Goal: Check status: Check status

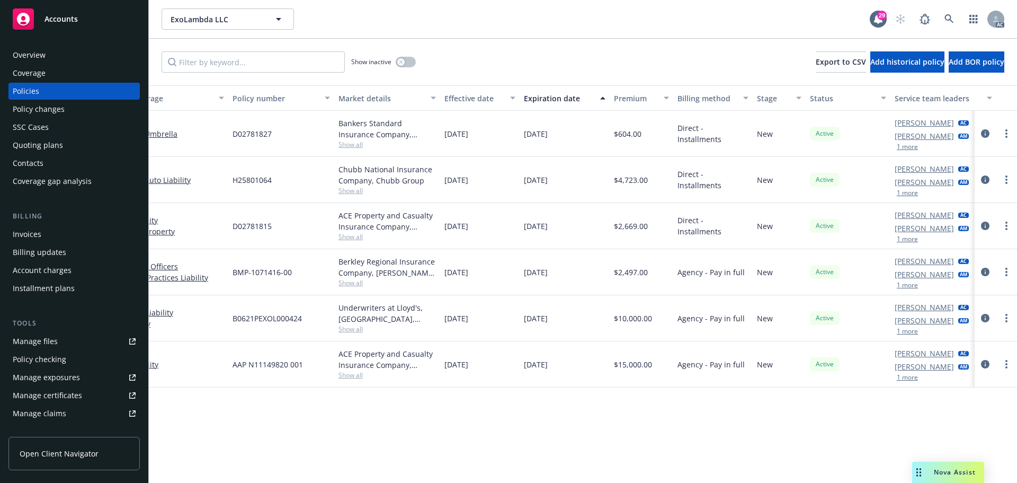
scroll to position [0, 154]
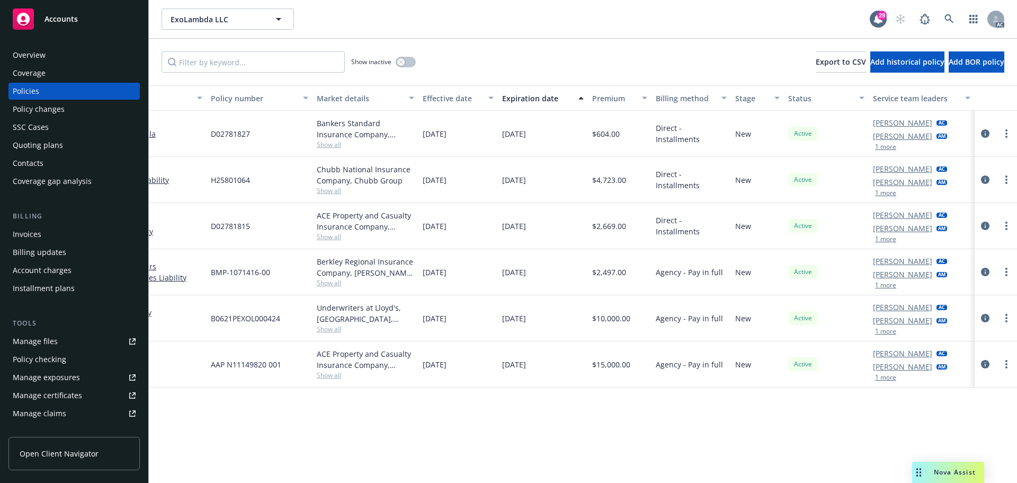
click at [888, 285] on button "1 more" at bounding box center [885, 285] width 21 height 6
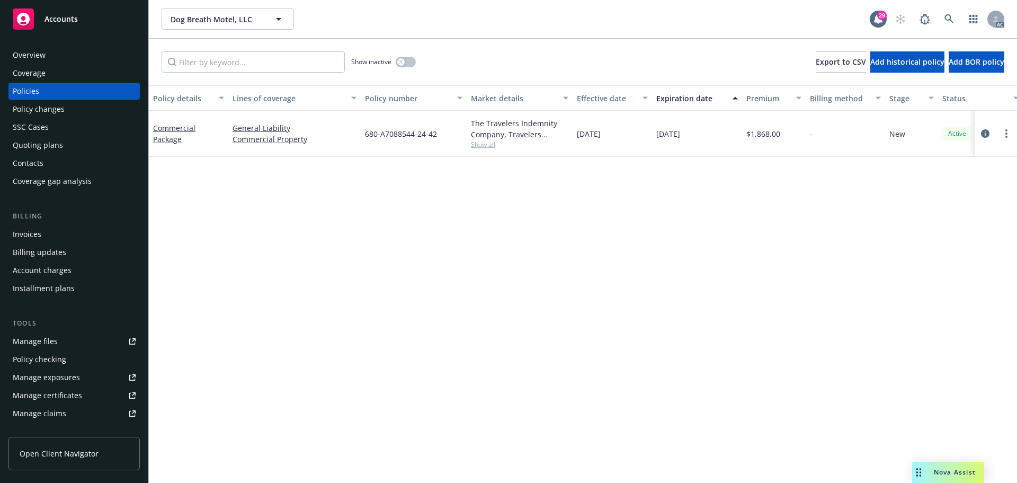
click at [483, 147] on span "Show all" at bounding box center [519, 144] width 97 height 9
click at [177, 127] on link "Commercial Package" at bounding box center [174, 133] width 42 height 21
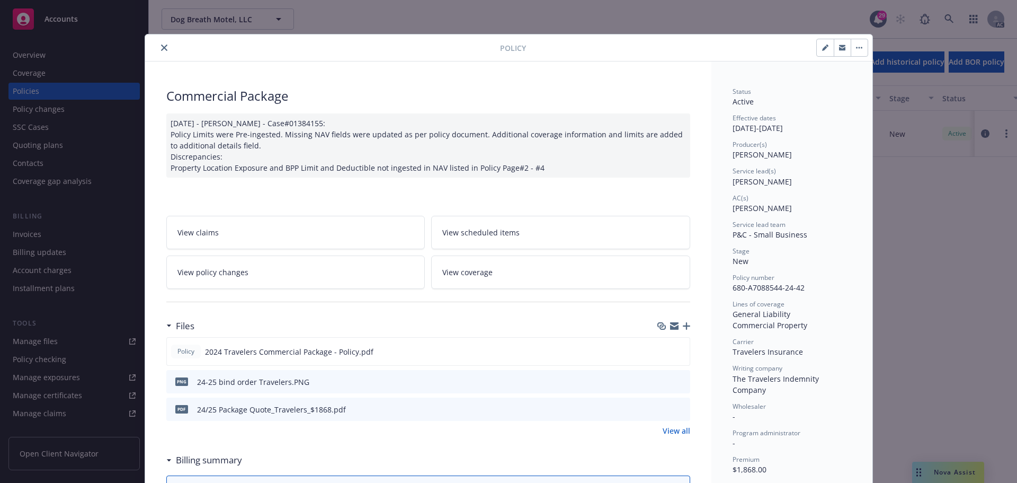
click at [675, 408] on icon "preview file" at bounding box center [680, 408] width 10 height 7
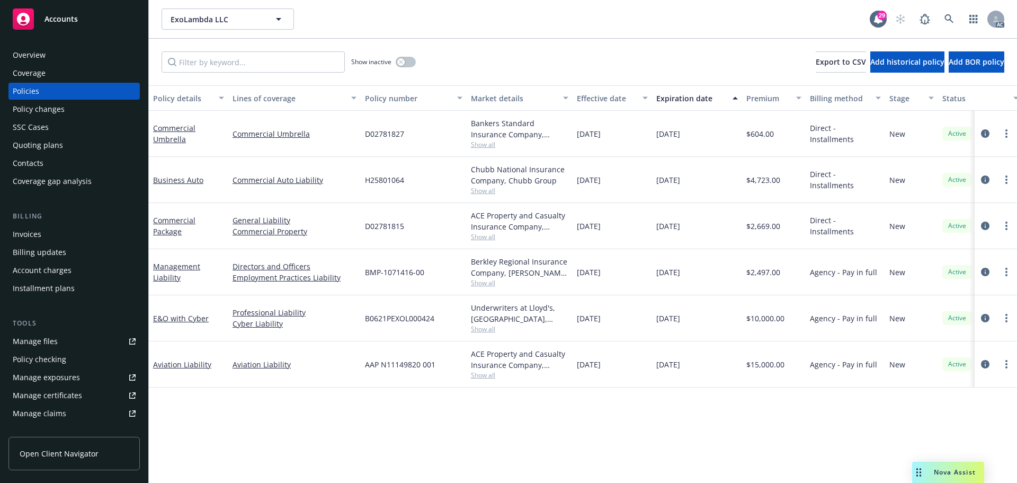
scroll to position [0, 154]
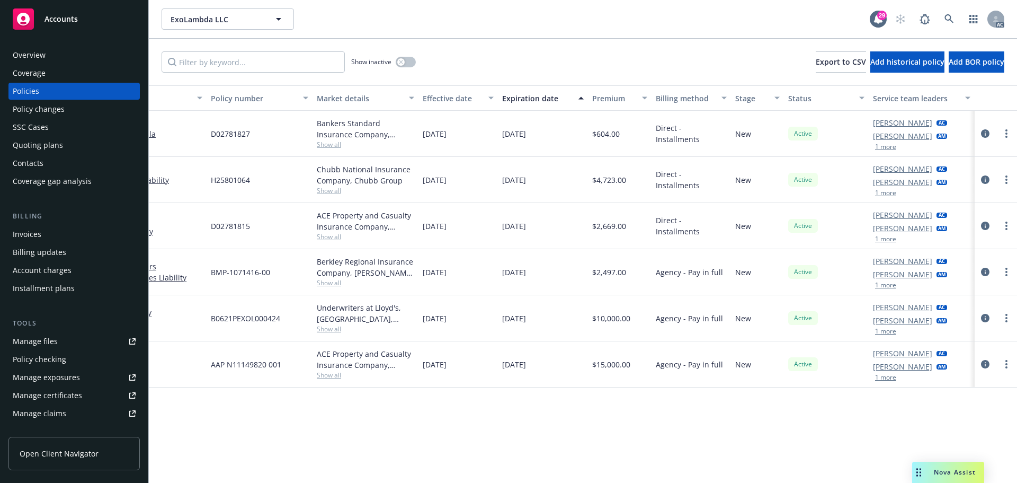
click at [883, 287] on button "1 more" at bounding box center [885, 285] width 21 height 6
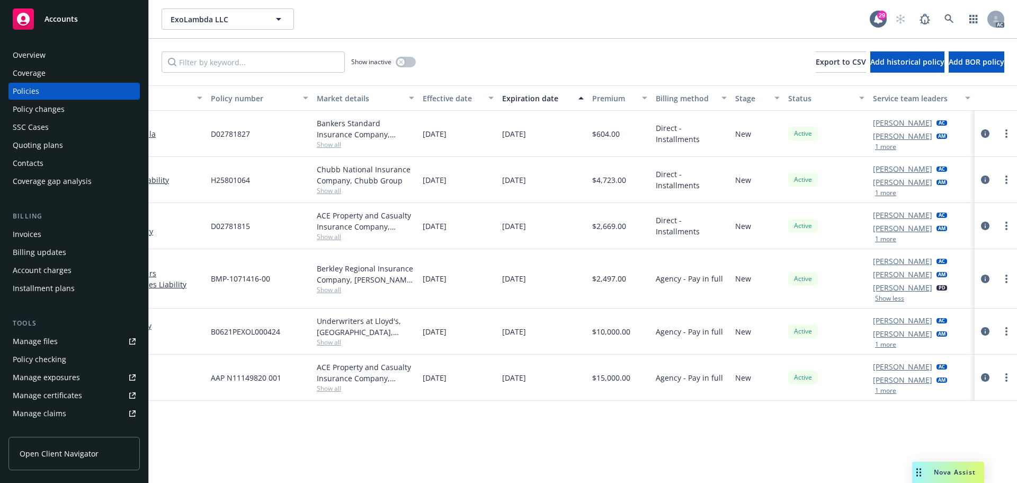
click at [887, 348] on button "1 more" at bounding box center [885, 344] width 21 height 6
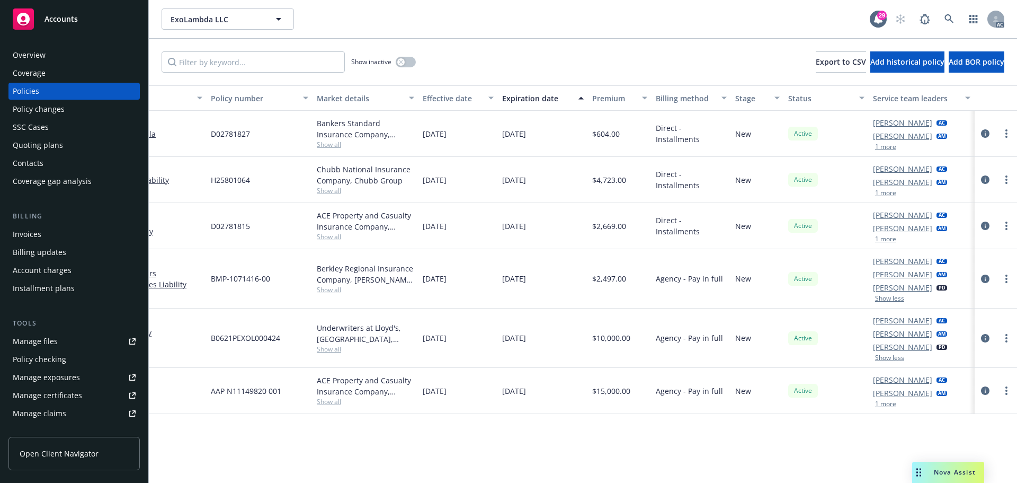
click at [888, 402] on button "1 more" at bounding box center [885, 403] width 21 height 6
click at [887, 187] on link "Ashley Mack" at bounding box center [902, 181] width 59 height 11
drag, startPoint x: 772, startPoint y: 451, endPoint x: 875, endPoint y: 239, distance: 235.7
click at [777, 443] on div "Policy details Lines of coverage Policy number Market details Effective date Ex…" at bounding box center [583, 283] width 868 height 397
click at [883, 195] on button "1 more" at bounding box center [885, 193] width 21 height 6
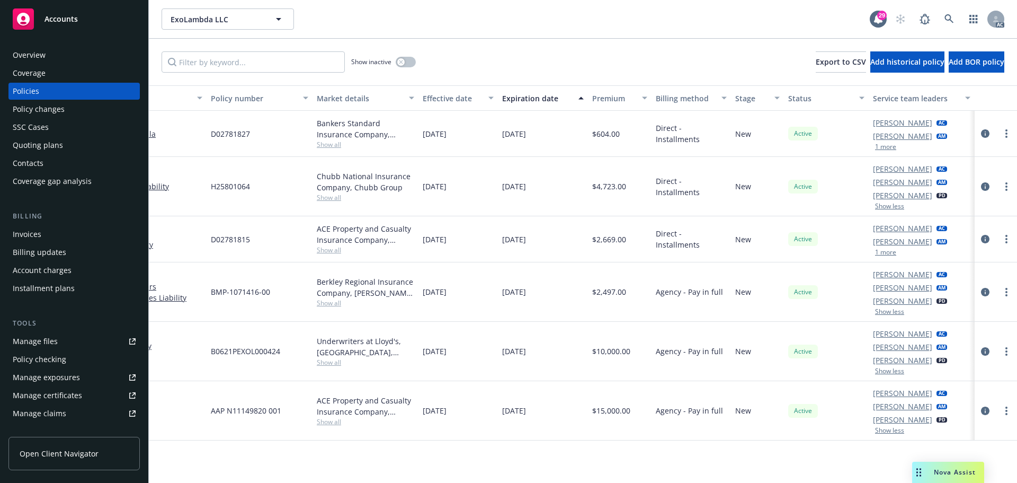
click at [883, 247] on div "Elliot Ivins AC Ashley Mack AM 1 more" at bounding box center [910, 238] width 74 height 33
click at [889, 252] on button "1 more" at bounding box center [885, 252] width 21 height 6
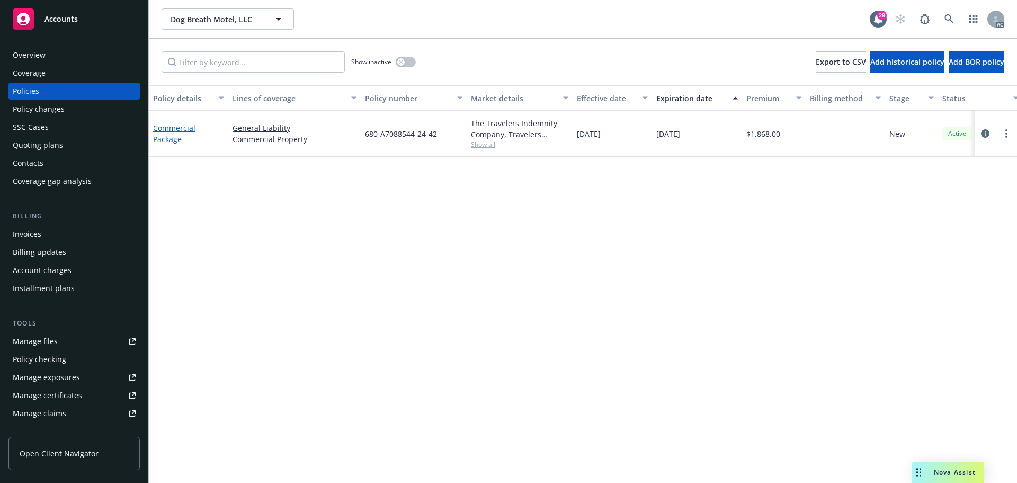
click at [168, 129] on link "Commercial Package" at bounding box center [174, 133] width 42 height 21
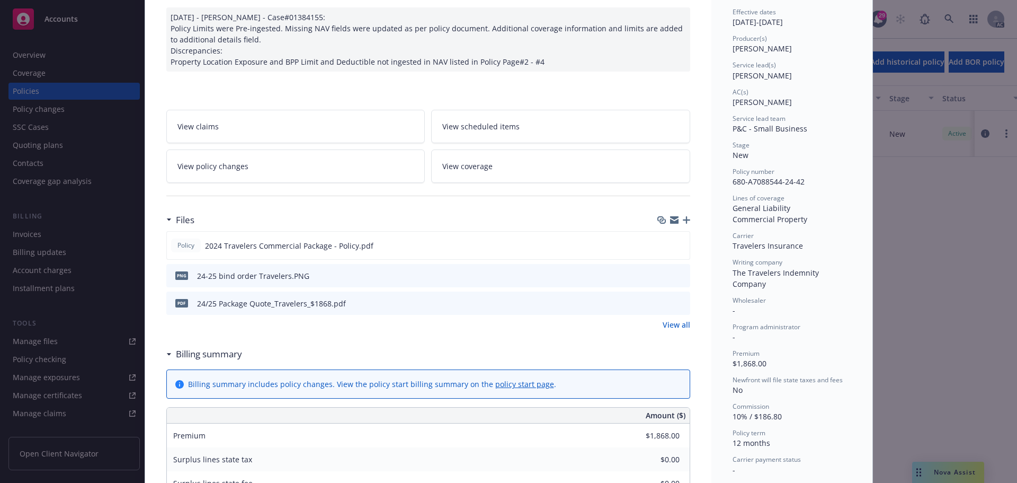
scroll to position [159, 0]
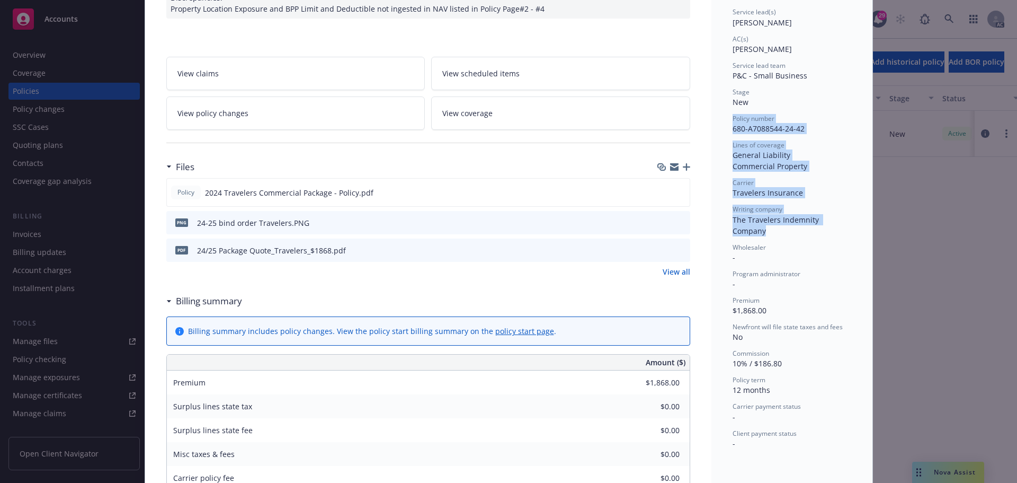
drag, startPoint x: 728, startPoint y: 116, endPoint x: 851, endPoint y: 219, distance: 160.2
click at [851, 219] on div "Status Active Effective dates 12/11/2024 - 12/11/2025 Producer(s) Josh Young Se…" at bounding box center [791, 363] width 161 height 921
copy div "Policy number 680-A7088544-24-42 Lines of coverage General Liability Commercial…"
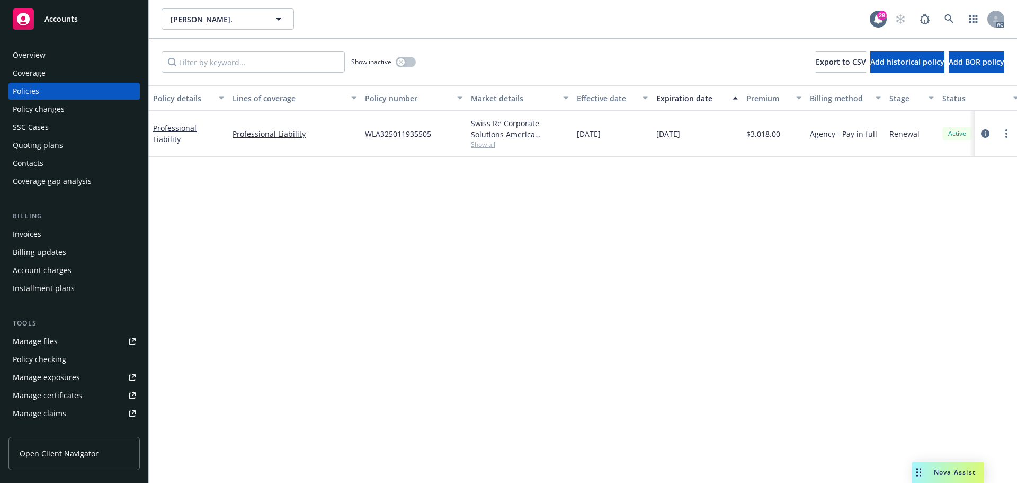
click at [477, 143] on span "Show all" at bounding box center [519, 144] width 97 height 9
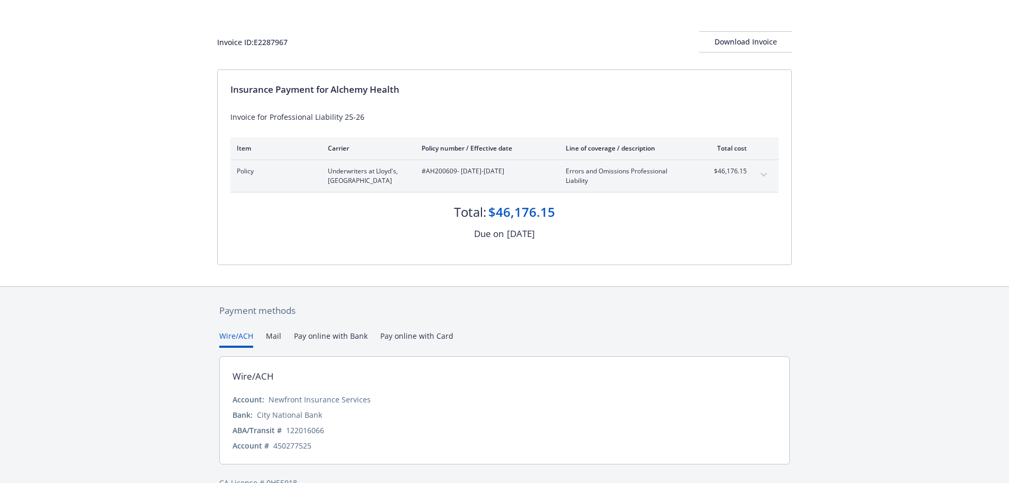
scroll to position [53, 0]
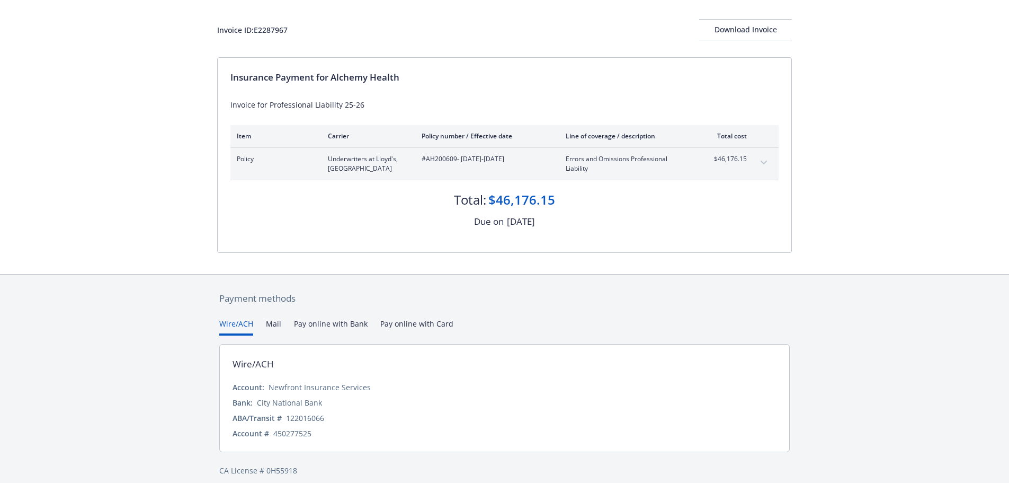
click at [745, 164] on div "$46,176.15" at bounding box center [727, 163] width 40 height 19
click at [761, 164] on icon "expand content" at bounding box center [764, 163] width 6 height 4
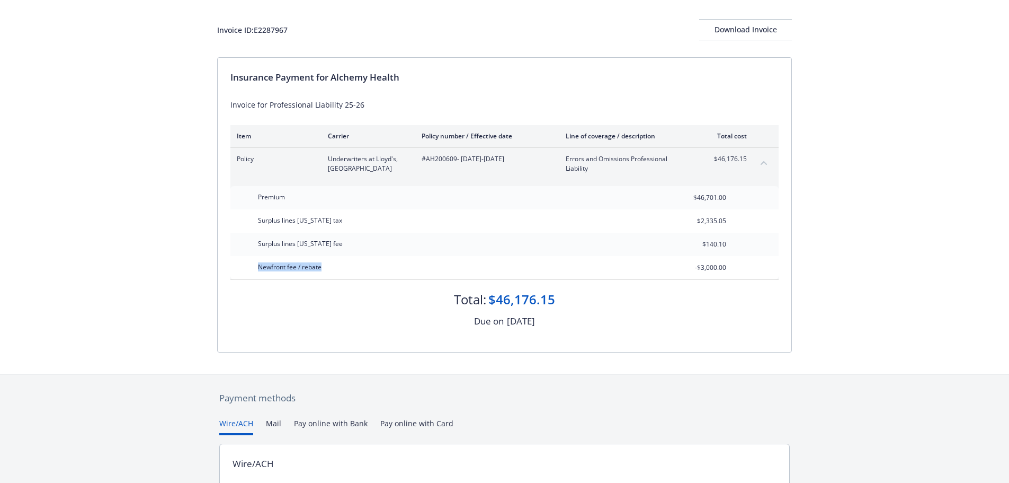
click at [700, 265] on div "Newfront fee / rebate -$3,000.00" at bounding box center [504, 267] width 548 height 23
drag, startPoint x: 259, startPoint y: 268, endPoint x: 280, endPoint y: 265, distance: 21.4
click at [281, 265] on div "Newfront fee / rebate -$3,000.00" at bounding box center [504, 267] width 548 height 23
drag, startPoint x: 256, startPoint y: 268, endPoint x: 340, endPoint y: 269, distance: 83.7
click at [340, 269] on div "Newfront fee / rebate" at bounding box center [331, 267] width 159 height 23
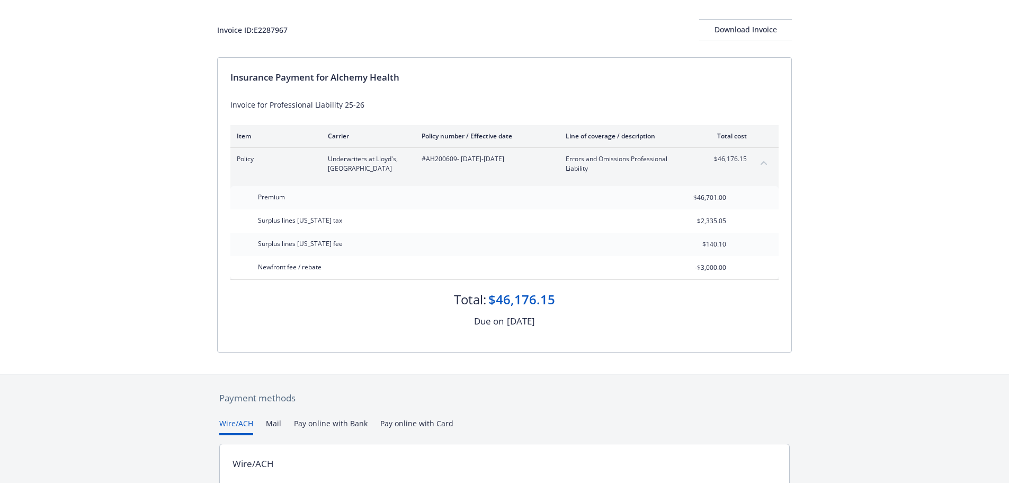
click at [738, 269] on div "Newfront fee / rebate -$3,000.00" at bounding box center [504, 267] width 548 height 23
click at [741, 266] on div "Newfront fee / rebate -$3,000.00" at bounding box center [504, 267] width 548 height 23
click at [737, 266] on div "Newfront fee / rebate -$3,000.00" at bounding box center [504, 267] width 548 height 23
click at [586, 306] on div "Total: $46,176.15" at bounding box center [504, 294] width 548 height 29
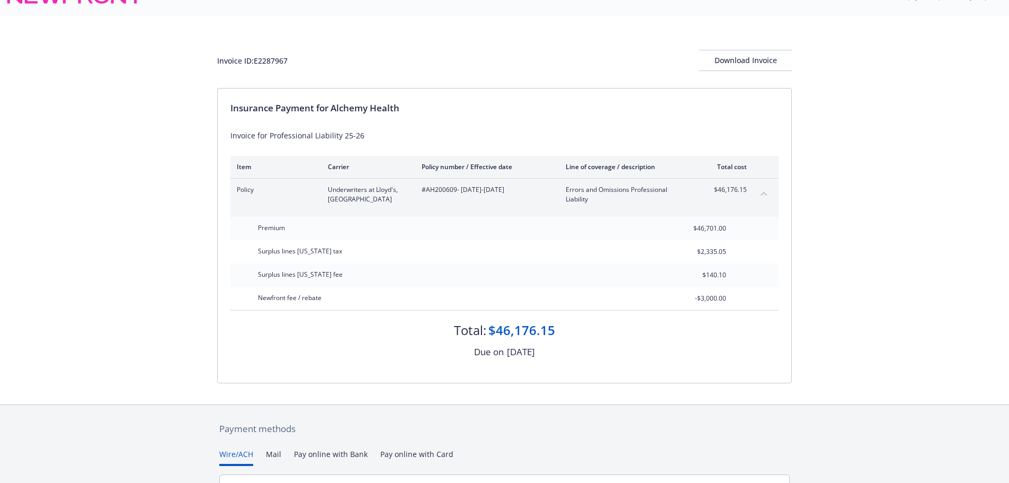
scroll to position [0, 0]
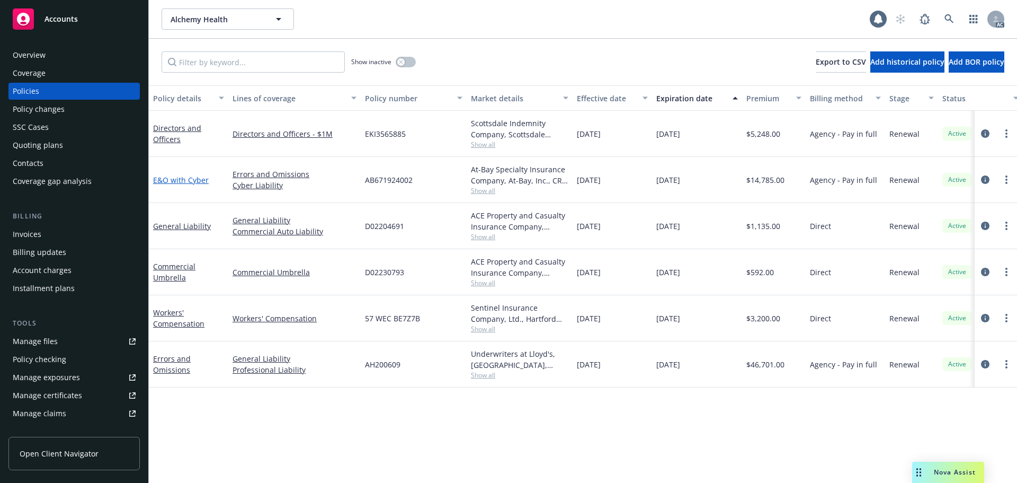
click at [179, 179] on link "E&O with Cyber" at bounding box center [181, 180] width 56 height 10
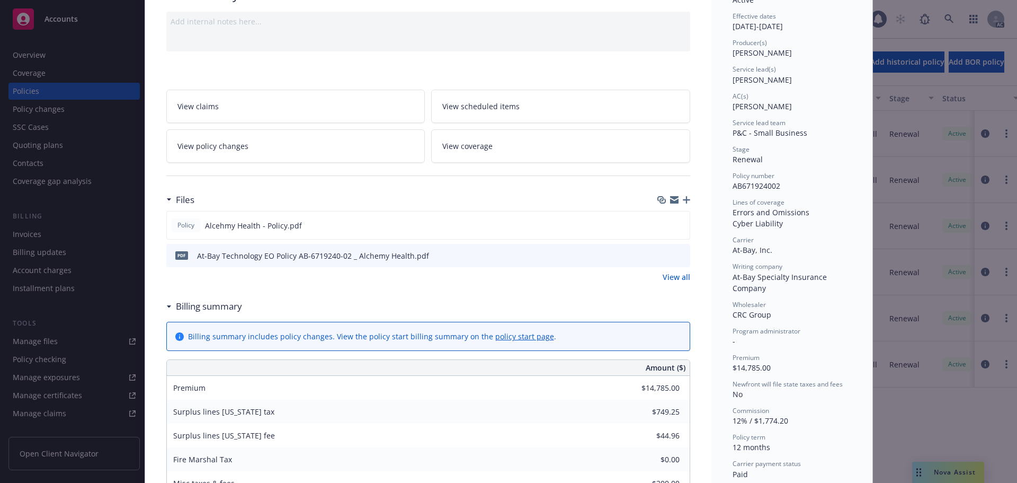
scroll to position [106, 0]
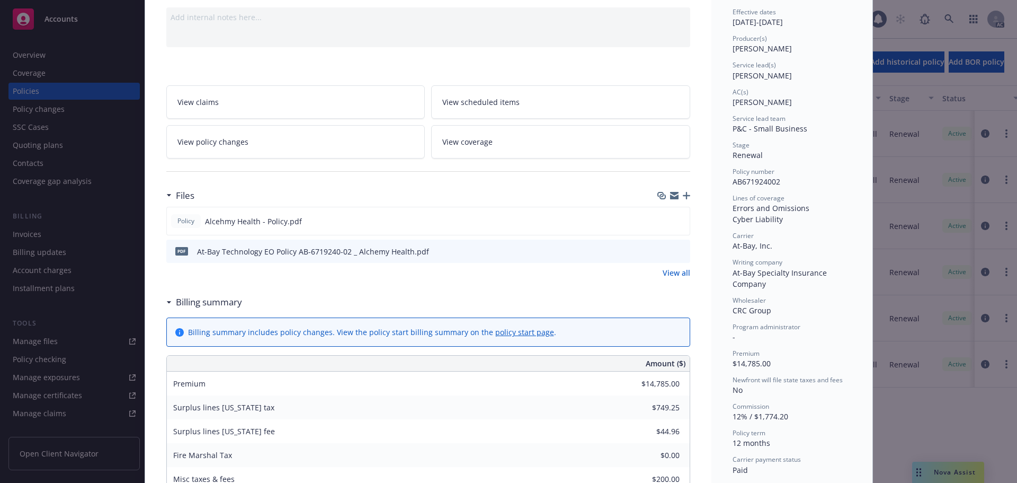
click at [673, 272] on link "View all" at bounding box center [677, 272] width 28 height 11
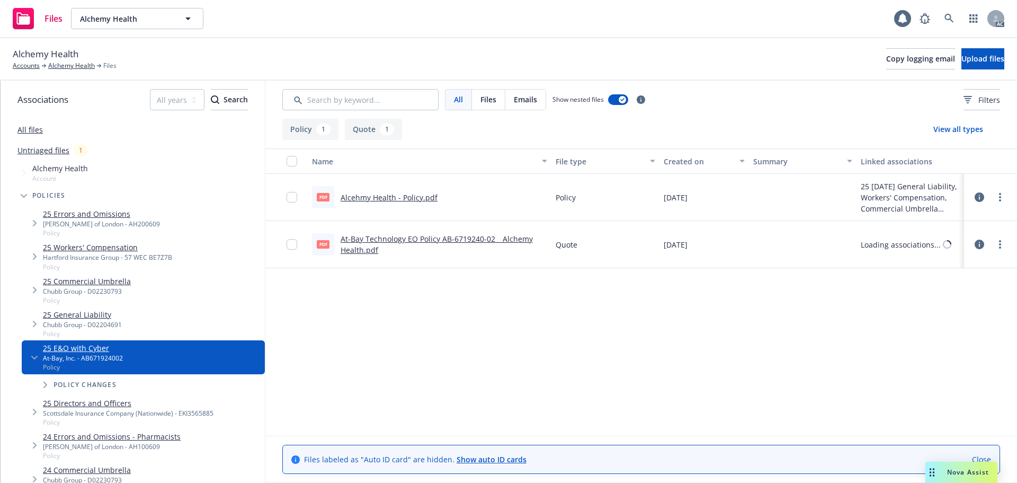
click at [523, 100] on span "Emails" at bounding box center [525, 99] width 23 height 11
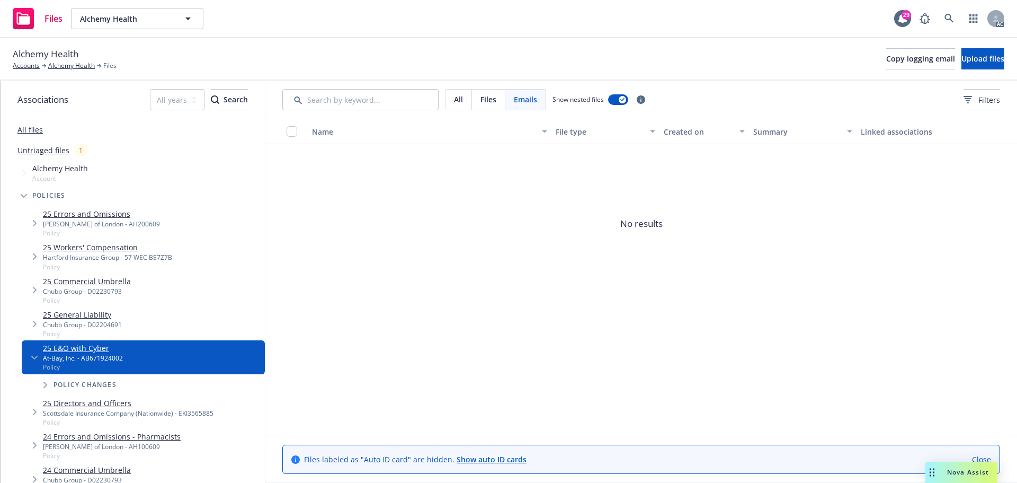
click at [26, 128] on link "All files" at bounding box center [29, 129] width 25 height 10
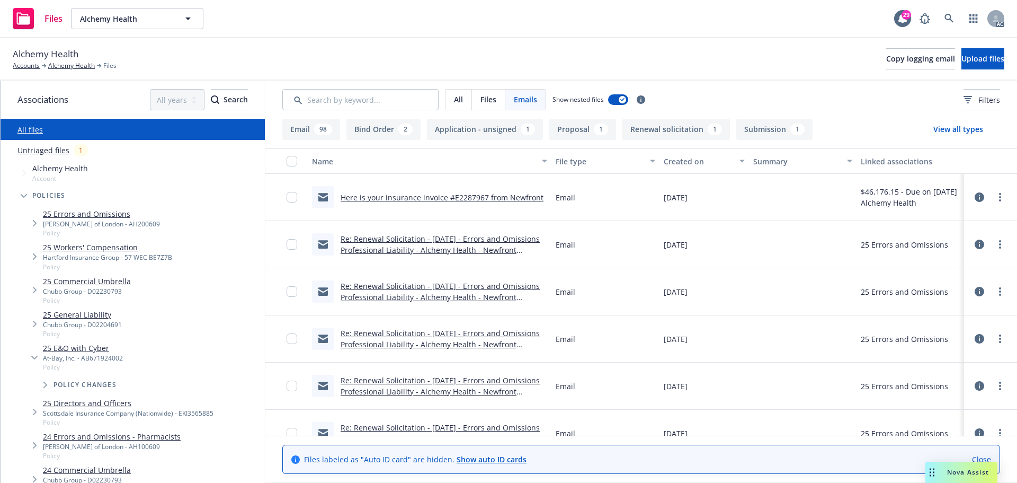
click at [379, 199] on link "Here is your insurance invoice #E2287967 from Newfront" at bounding box center [442, 197] width 203 height 10
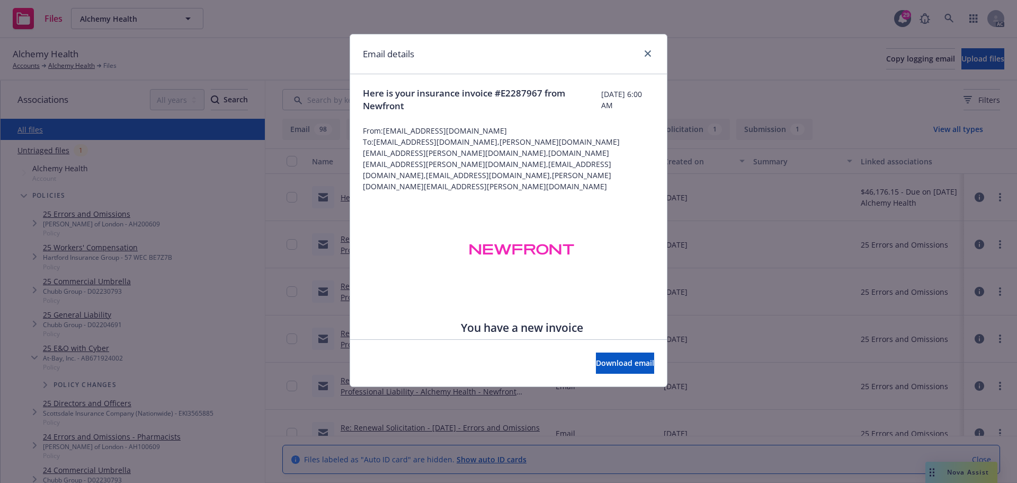
scroll to position [106, 0]
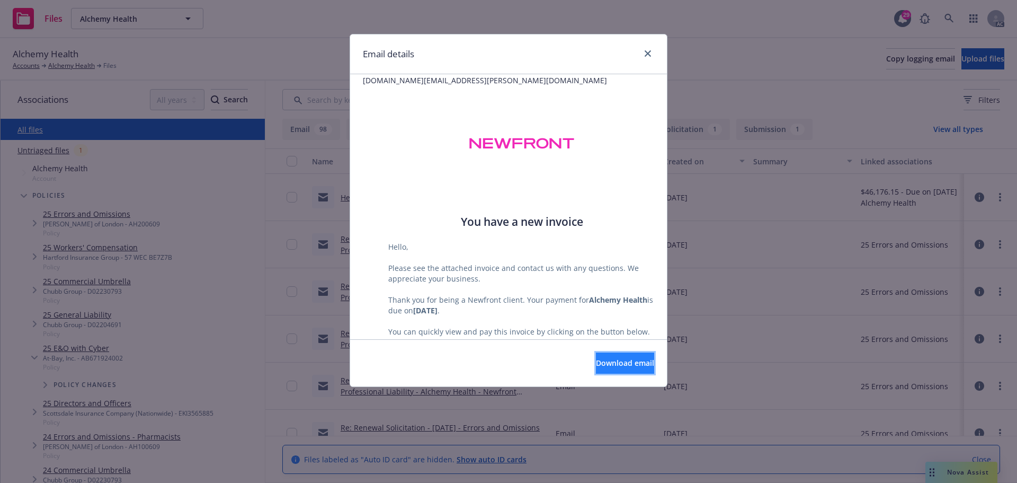
click at [608, 357] on button "Download email" at bounding box center [625, 362] width 58 height 21
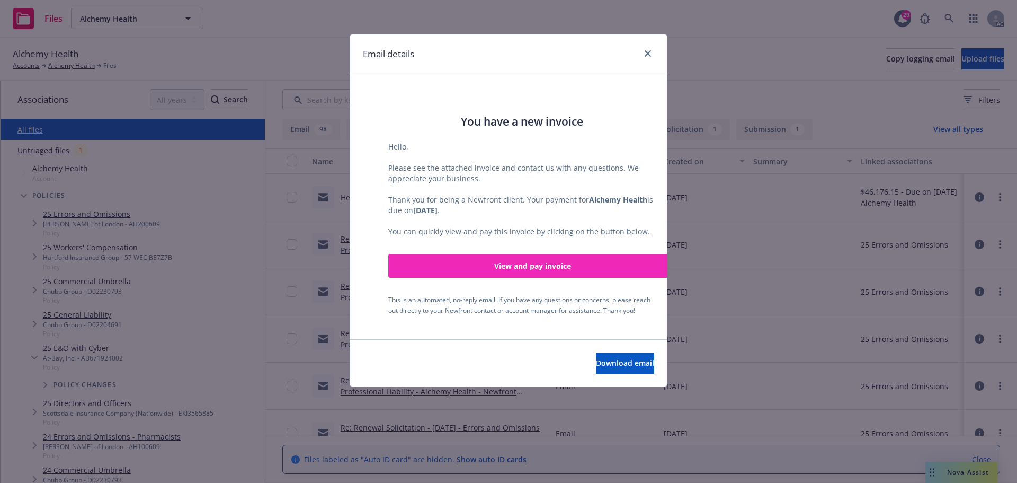
scroll to position [212, 0]
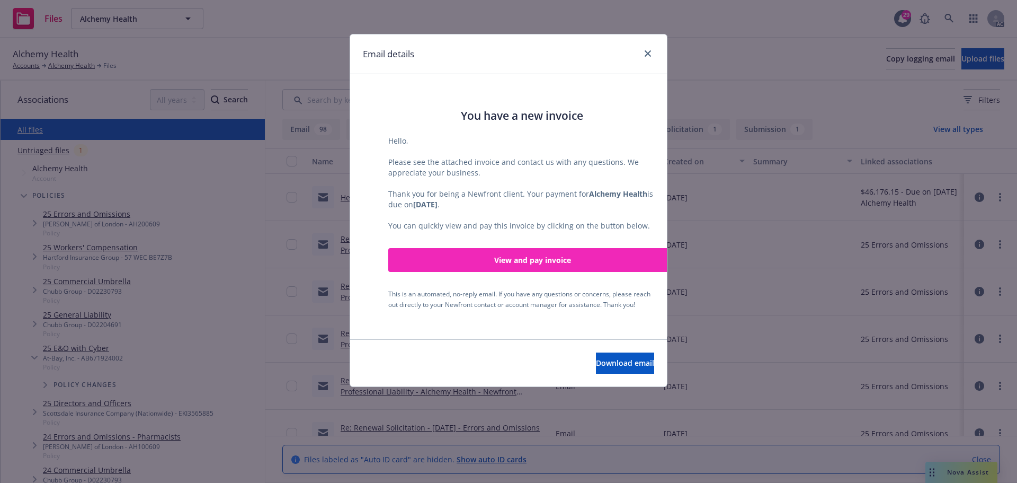
click at [516, 248] on link "View and pay invoice" at bounding box center [532, 260] width 288 height 24
